Goal: Subscribe to service/newsletter

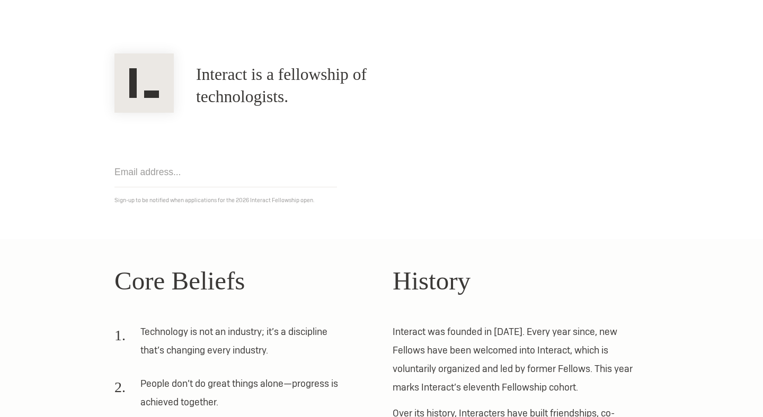
scroll to position [73, 0]
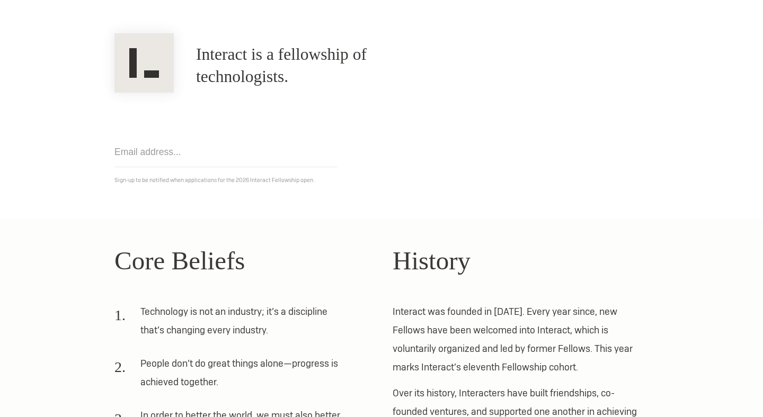
click at [249, 326] on li "Technology is not an industry; it’s a discipline that’s changing every industry." at bounding box center [231, 324] width 234 height 44
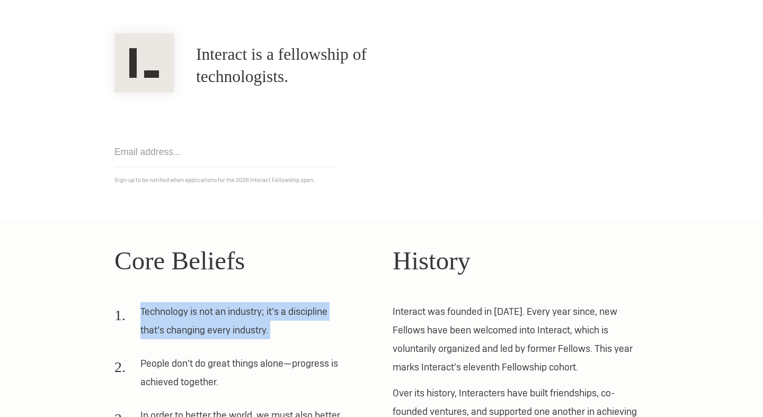
click at [249, 326] on li "Technology is not an industry; it’s a discipline that’s changing every industry." at bounding box center [231, 324] width 234 height 44
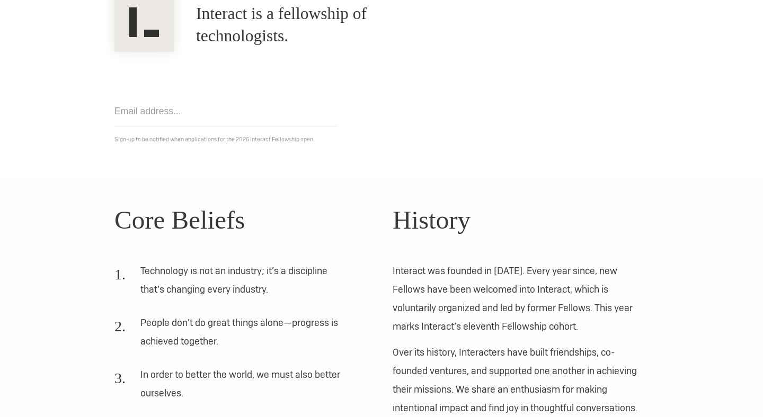
click at [256, 337] on li "People don’t do great things alone—progress is achieved together." at bounding box center [231, 336] width 234 height 44
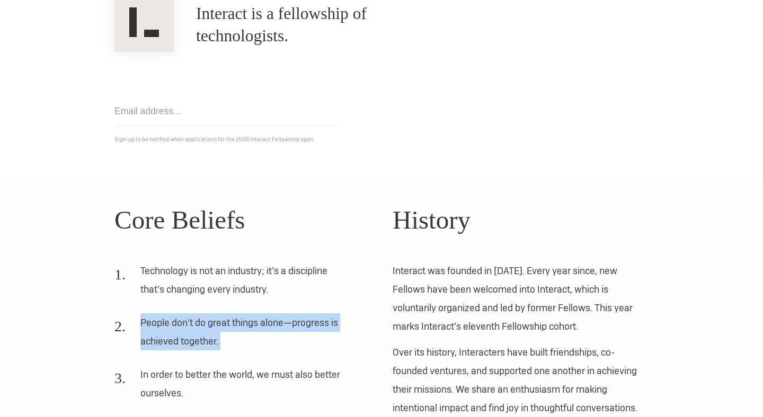
click at [256, 337] on li "People don’t do great things alone—progress is achieved together." at bounding box center [231, 336] width 234 height 44
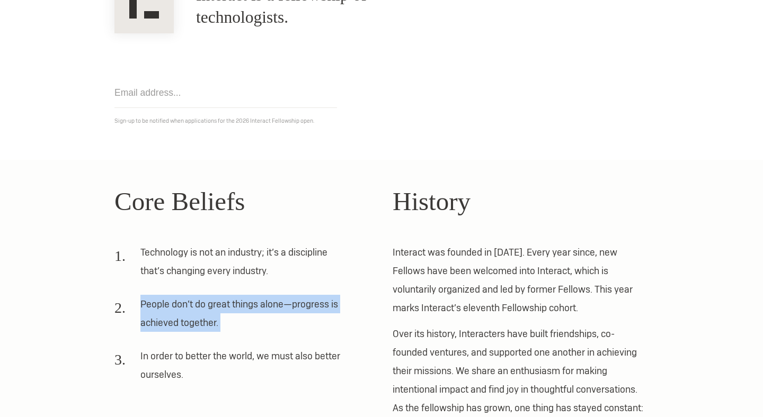
scroll to position [148, 0]
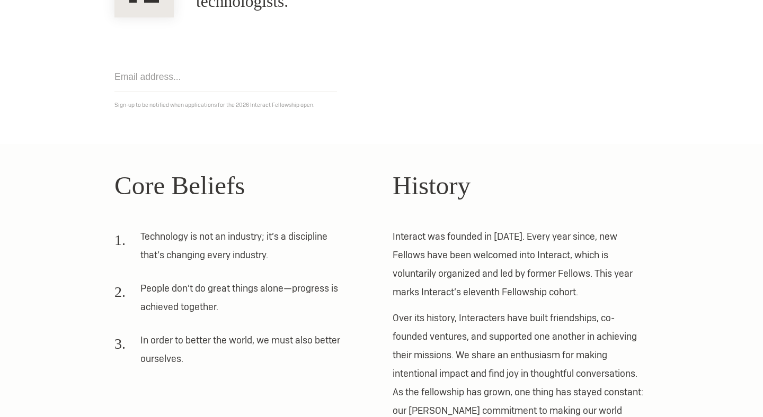
click at [240, 346] on li "In order to better the world, we must also better ourselves." at bounding box center [231, 353] width 234 height 44
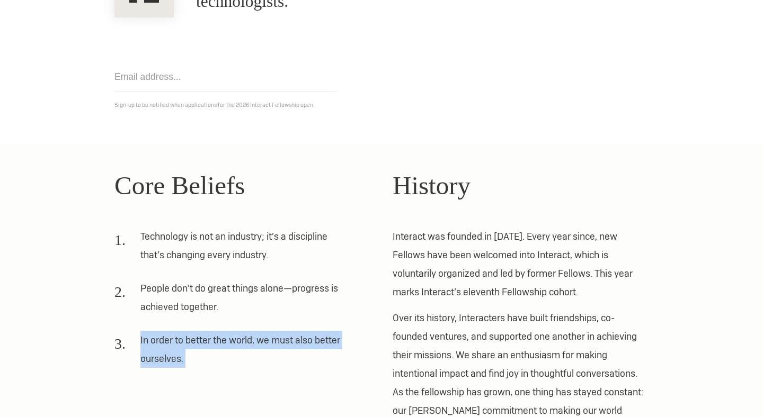
click at [240, 346] on li "In order to better the world, we must also better ourselves." at bounding box center [231, 353] width 234 height 44
click at [242, 345] on li "In order to better the world, we must also better ourselves." at bounding box center [231, 353] width 234 height 44
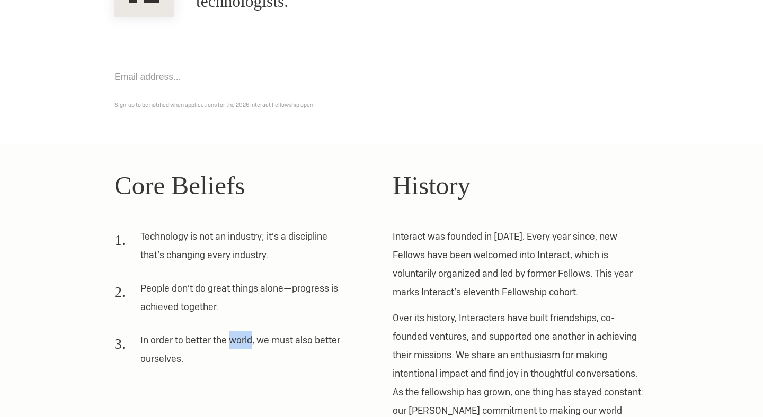
click at [242, 345] on li "In order to better the world, we must also better ourselves." at bounding box center [231, 353] width 234 height 44
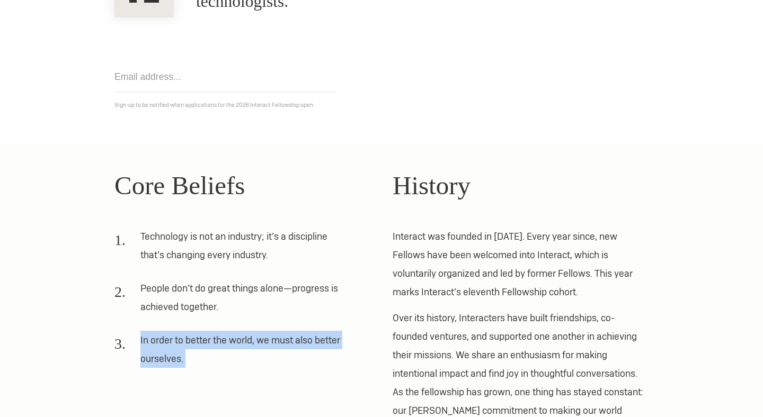
click at [242, 345] on li "In order to better the world, we must also better ourselves." at bounding box center [231, 353] width 234 height 44
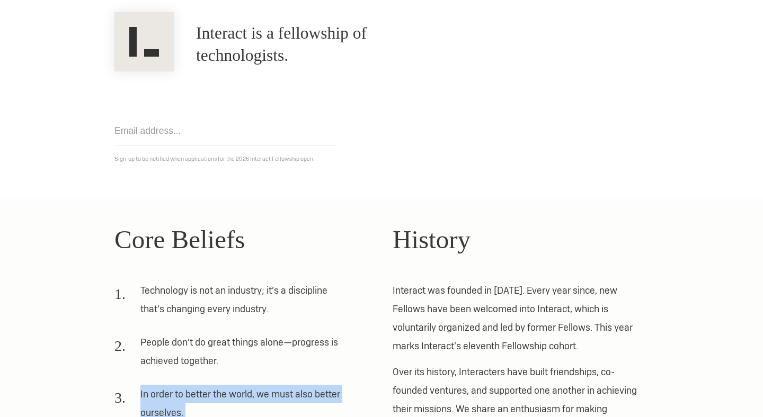
scroll to position [116, 0]
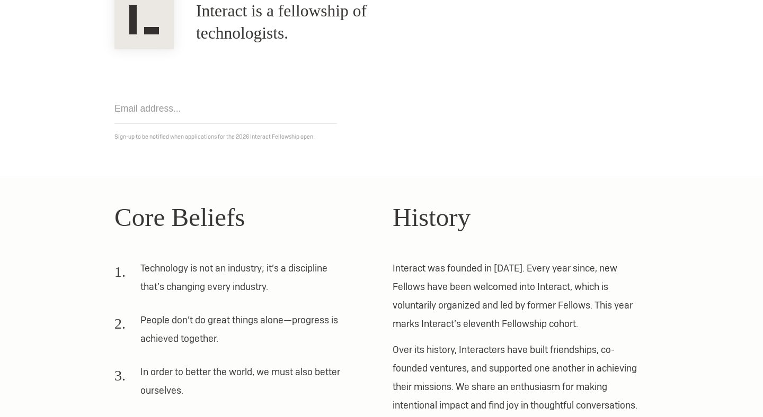
click at [141, 111] on input "email" at bounding box center [225, 109] width 222 height 30
type input "singhalkarun@gmail.com"
click at [185, 163] on section "Interact is a fellowship of technologists. A fellowship of technologists. singh…" at bounding box center [381, 69] width 763 height 214
click at [247, 105] on input "singhalkarun@gmail.com" at bounding box center [225, 109] width 222 height 30
click input "Get notified" at bounding box center [0, 0] width 0 height 0
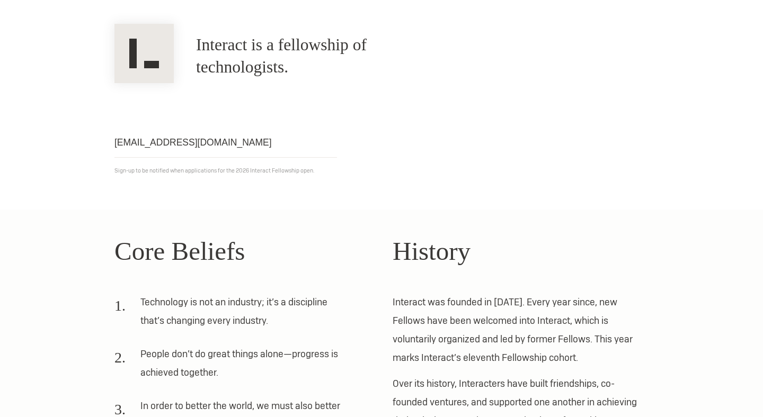
scroll to position [0, 0]
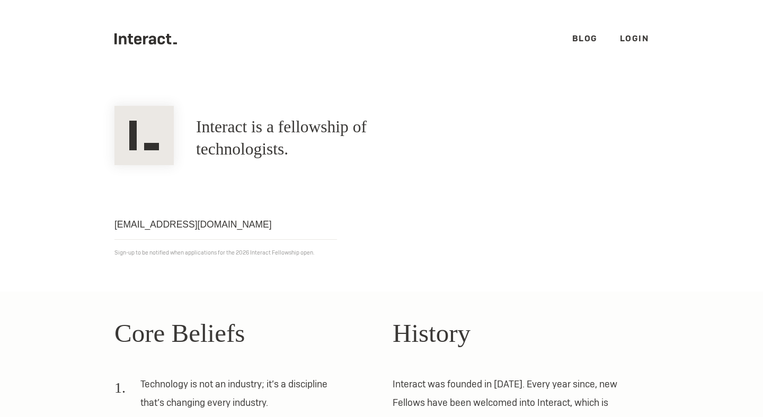
click at [230, 220] on input "singhalkarun@gmail.com" at bounding box center [225, 225] width 222 height 30
click input "Get notified" at bounding box center [0, 0] width 0 height 0
click at [633, 41] on link "Login" at bounding box center [634, 38] width 29 height 11
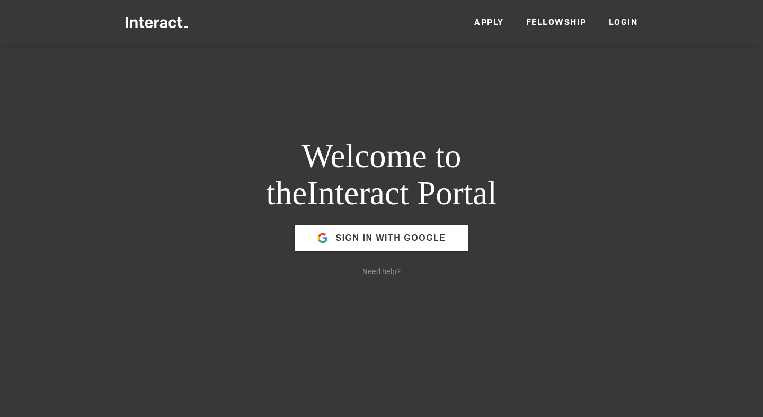
click at [563, 22] on link "Fellowship" at bounding box center [556, 21] width 60 height 11
